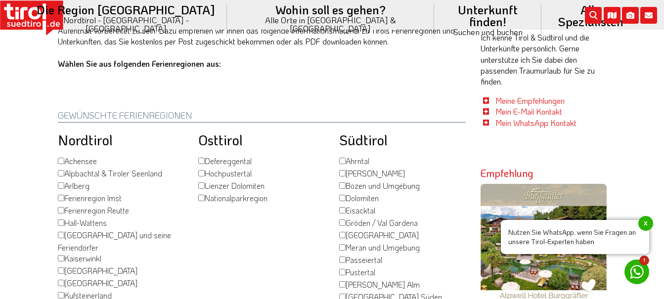
click at [61, 232] on input "[GEOGRAPHIC_DATA] und seine Feriendörfer" at bounding box center [61, 235] width 6 height 6
checkbox input "true"
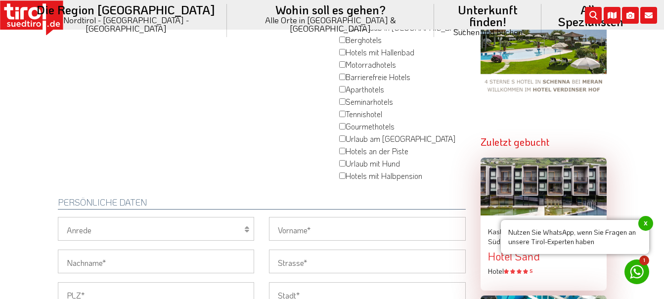
scroll to position [643, 0]
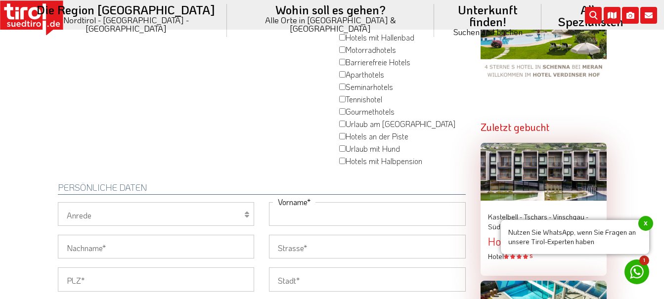
click at [336, 202] on input "Vorname" at bounding box center [367, 214] width 197 height 24
type input "[PERSON_NAME]"
type input "Huhn"
type input "[PERSON_NAME][STREET_ADDRESS]"
type input "56073"
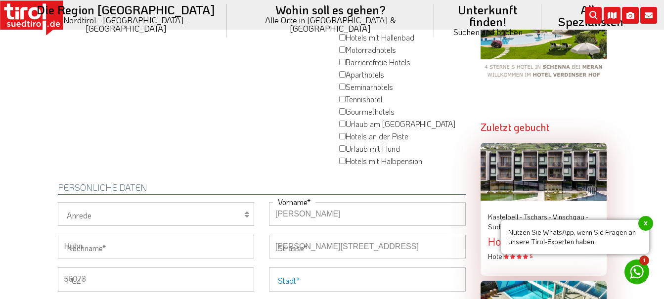
type input "[GEOGRAPHIC_DATA]"
type input "[PERSON_NAME][EMAIL_ADDRESS][DOMAIN_NAME]"
type input "01755253033"
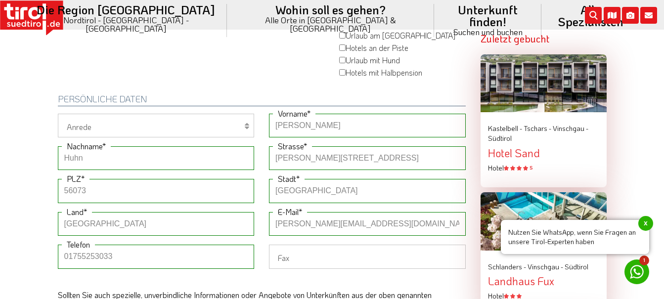
scroll to position [742, 0]
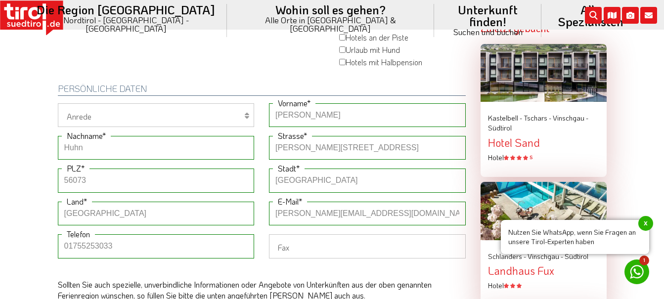
drag, startPoint x: 119, startPoint y: 208, endPoint x: 35, endPoint y: 198, distance: 84.2
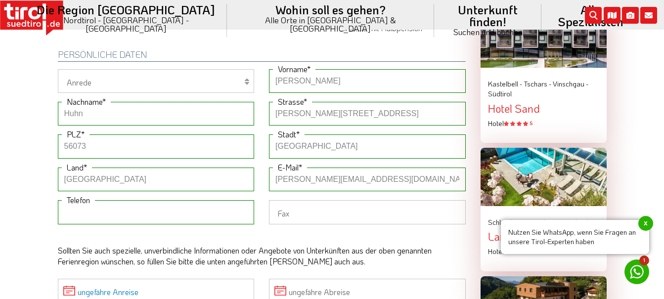
scroll to position [791, 0]
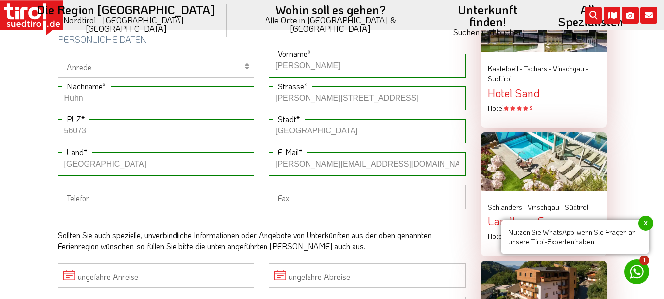
click at [177, 185] on div "Persönliche Daten Herr Frau Familie Anrede [PERSON_NAME] [PERSON_NAME] Nachname…" at bounding box center [261, 239] width 423 height 438
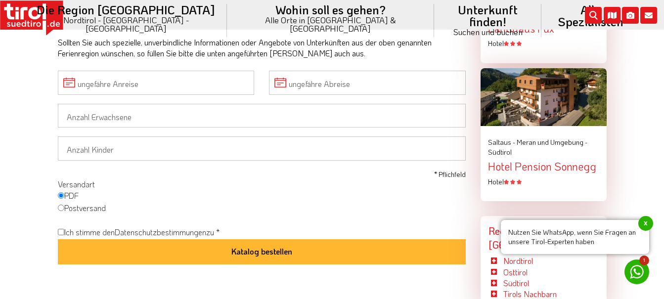
scroll to position [989, 0]
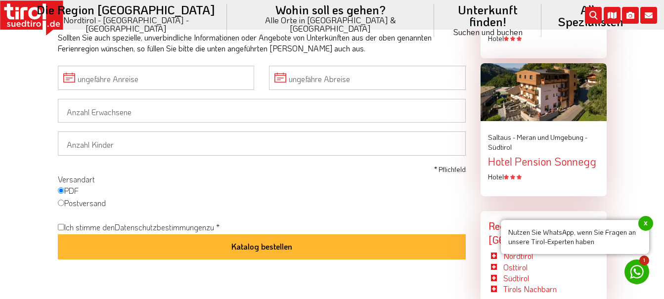
click at [61, 224] on input "Ich stimme den Datenschutzbestimmungen zu *" at bounding box center [61, 227] width 6 height 6
checkbox input "true"
click at [61, 200] on input "Postversand" at bounding box center [61, 203] width 6 height 6
radio input "true"
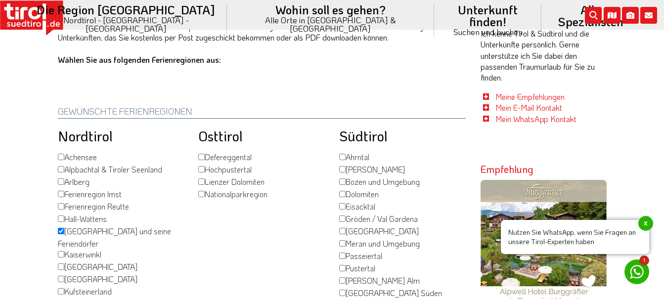
scroll to position [148, 0]
